Goal: Transaction & Acquisition: Purchase product/service

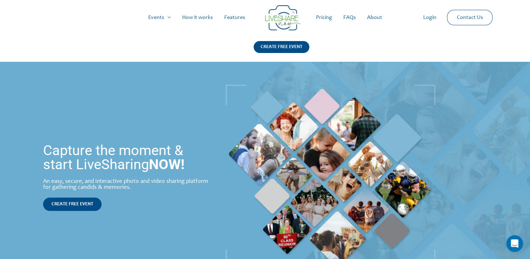
click at [204, 18] on link "How it works" at bounding box center [198, 17] width 42 height 22
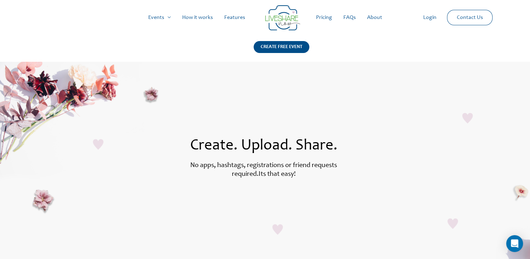
click at [324, 18] on link "Pricing" at bounding box center [323, 17] width 27 height 22
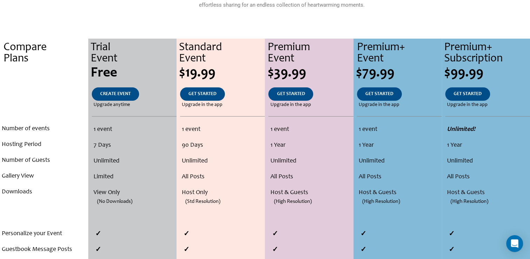
scroll to position [133, 0]
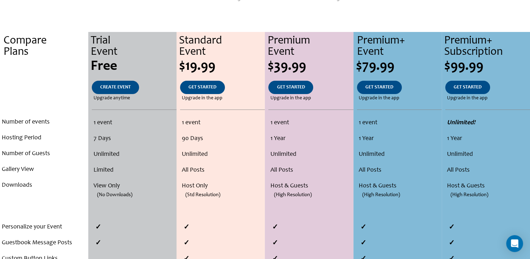
click at [95, 138] on li "7 Days" at bounding box center [134, 139] width 81 height 16
drag, startPoint x: 90, startPoint y: 137, endPoint x: 121, endPoint y: 141, distance: 31.4
click at [121, 141] on ul "1 event 7 Days Unlimited Limited View Only (No Downloads)" at bounding box center [132, 162] width 84 height 95
drag, startPoint x: 121, startPoint y: 141, endPoint x: 202, endPoint y: 136, distance: 81.4
click at [202, 136] on li "90 Days" at bounding box center [222, 139] width 81 height 16
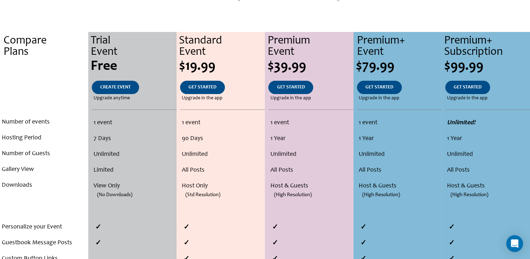
click at [202, 136] on li "90 Days" at bounding box center [222, 139] width 81 height 16
drag, startPoint x: 183, startPoint y: 139, endPoint x: 207, endPoint y: 138, distance: 24.2
click at [207, 138] on li "90 Days" at bounding box center [222, 139] width 81 height 16
drag, startPoint x: 207, startPoint y: 138, endPoint x: 198, endPoint y: 137, distance: 9.5
click at [198, 137] on li "90 Days" at bounding box center [222, 139] width 81 height 16
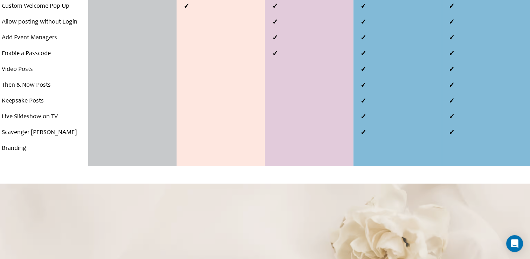
scroll to position [401, 0]
